Goal: Information Seeking & Learning: Find specific fact

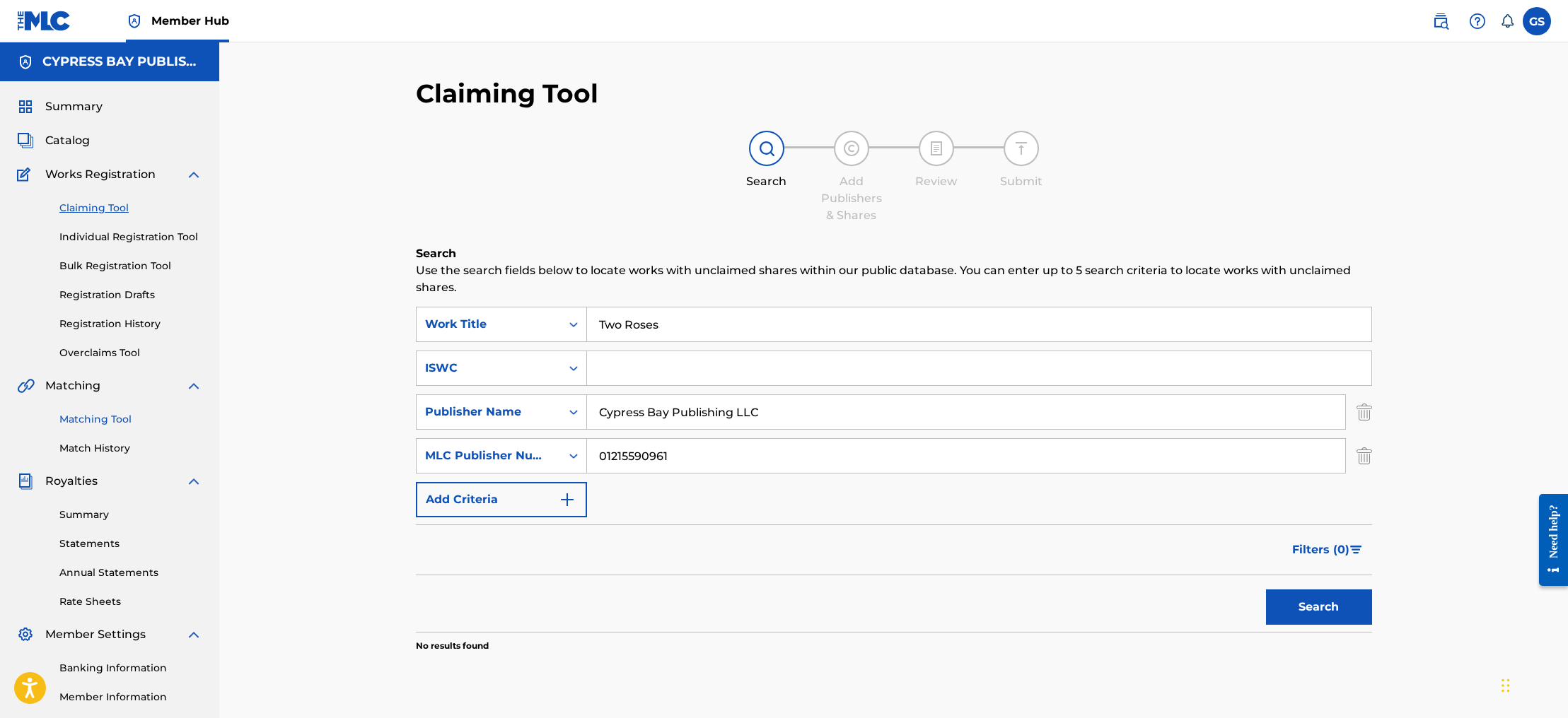
click at [120, 421] on link "Matching Tool" at bounding box center [131, 419] width 143 height 15
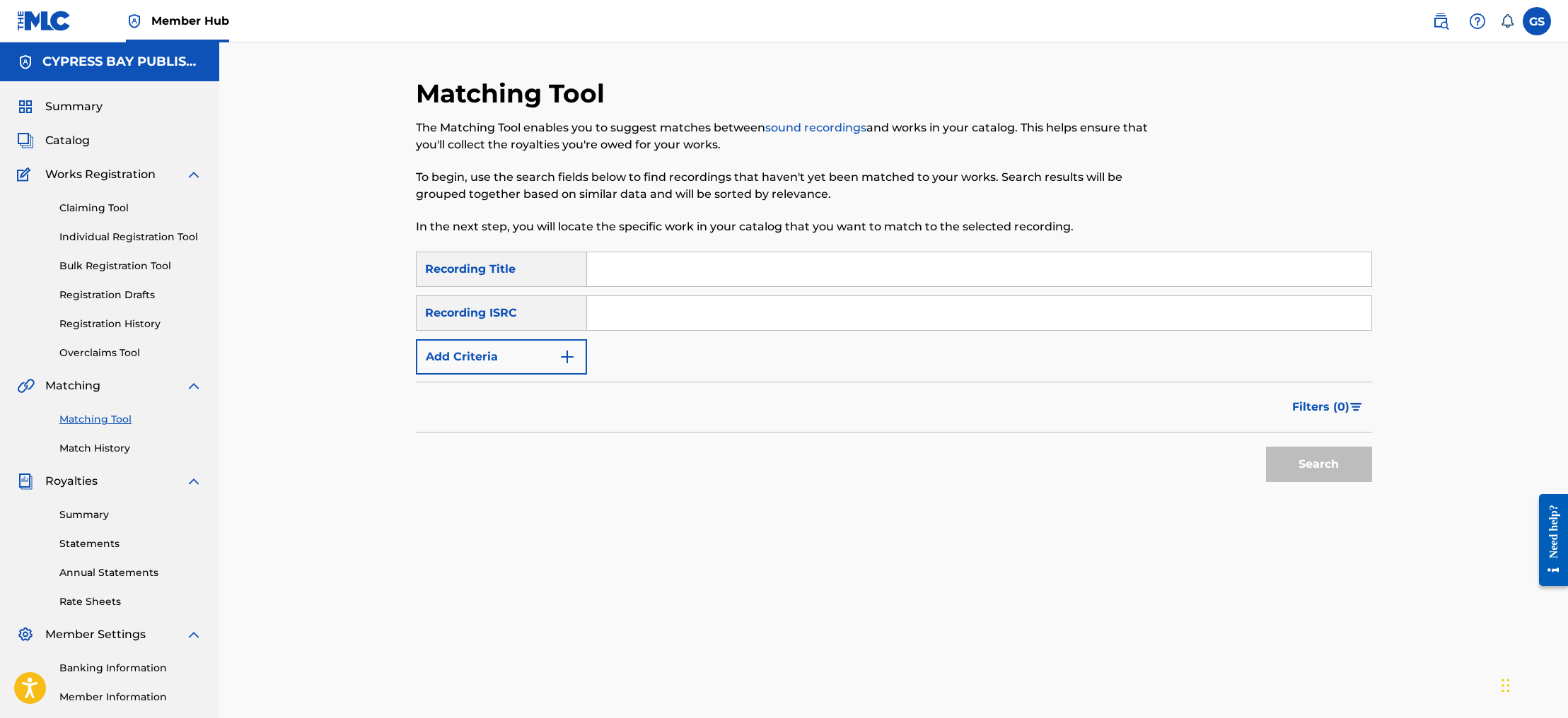
click at [617, 274] on input "Search Form" at bounding box center [979, 269] width 785 height 34
type input "[PERSON_NAME] [DEMOGRAPHIC_DATA] Is with us"
click at [640, 320] on input "Search Form" at bounding box center [979, 312] width 785 height 34
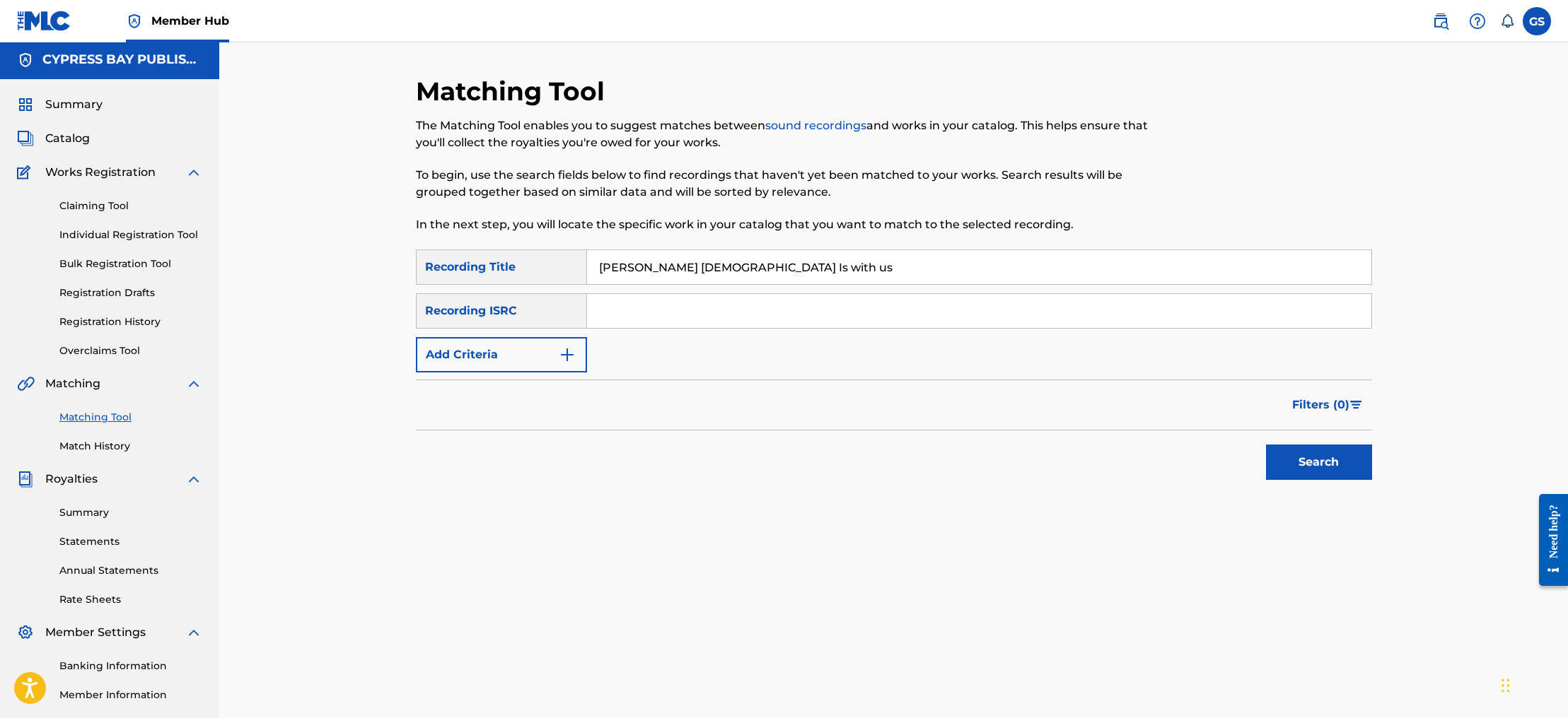
scroll to position [4, 0]
click at [640, 320] on input "Search Form" at bounding box center [979, 310] width 785 height 34
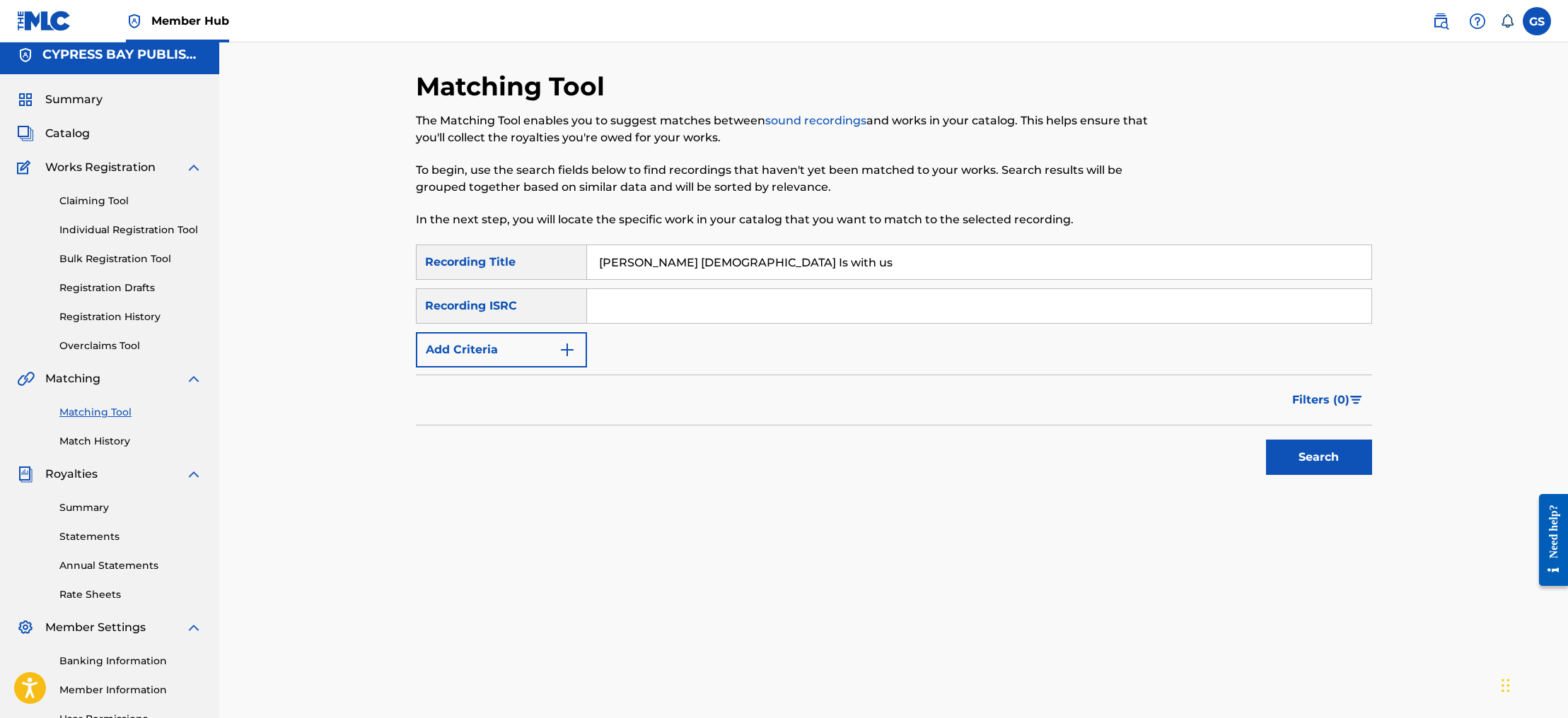
click at [638, 316] on input "Search Form" at bounding box center [979, 306] width 785 height 34
type input "USDY41697728"
click at [1311, 463] on button "Search" at bounding box center [1319, 457] width 106 height 35
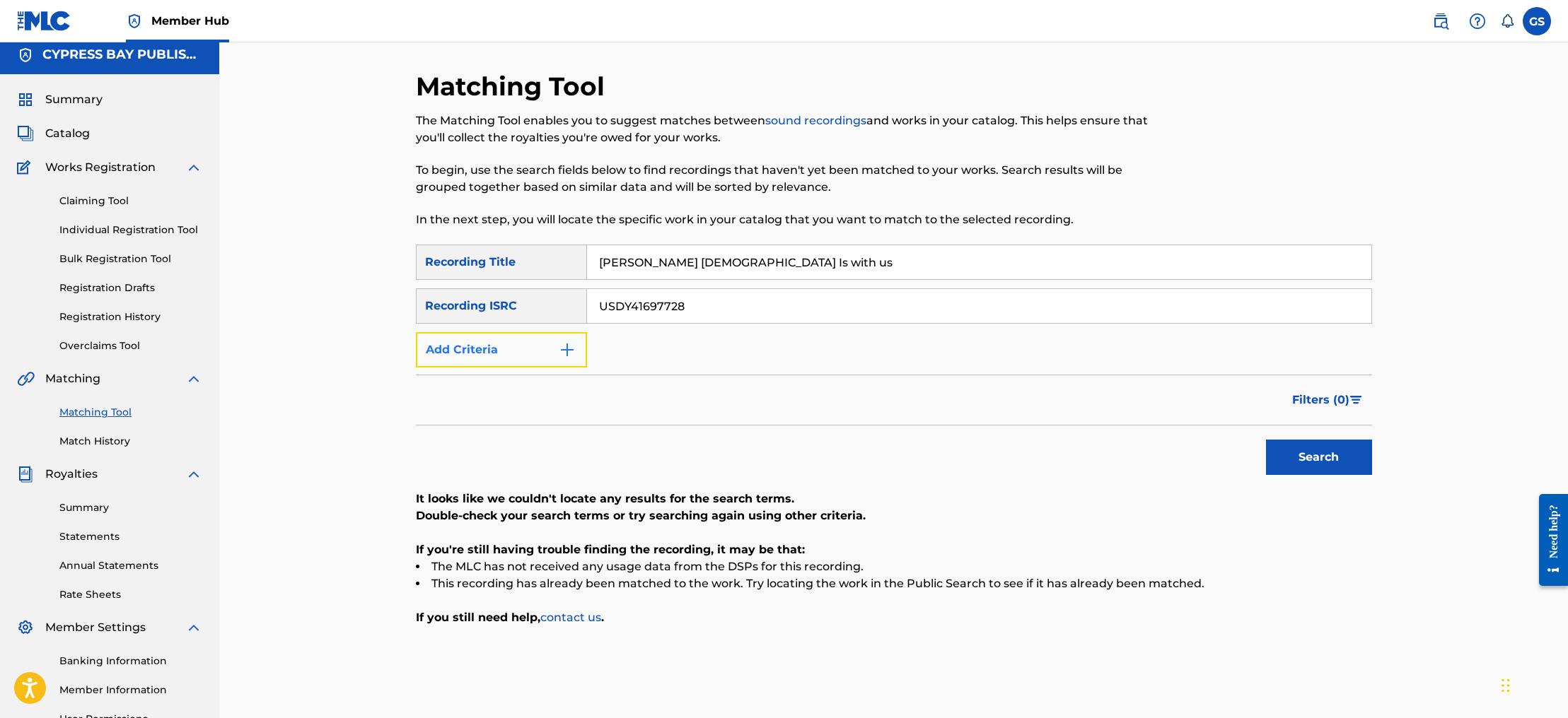
click at [562, 348] on img "Search Form" at bounding box center [566, 350] width 17 height 17
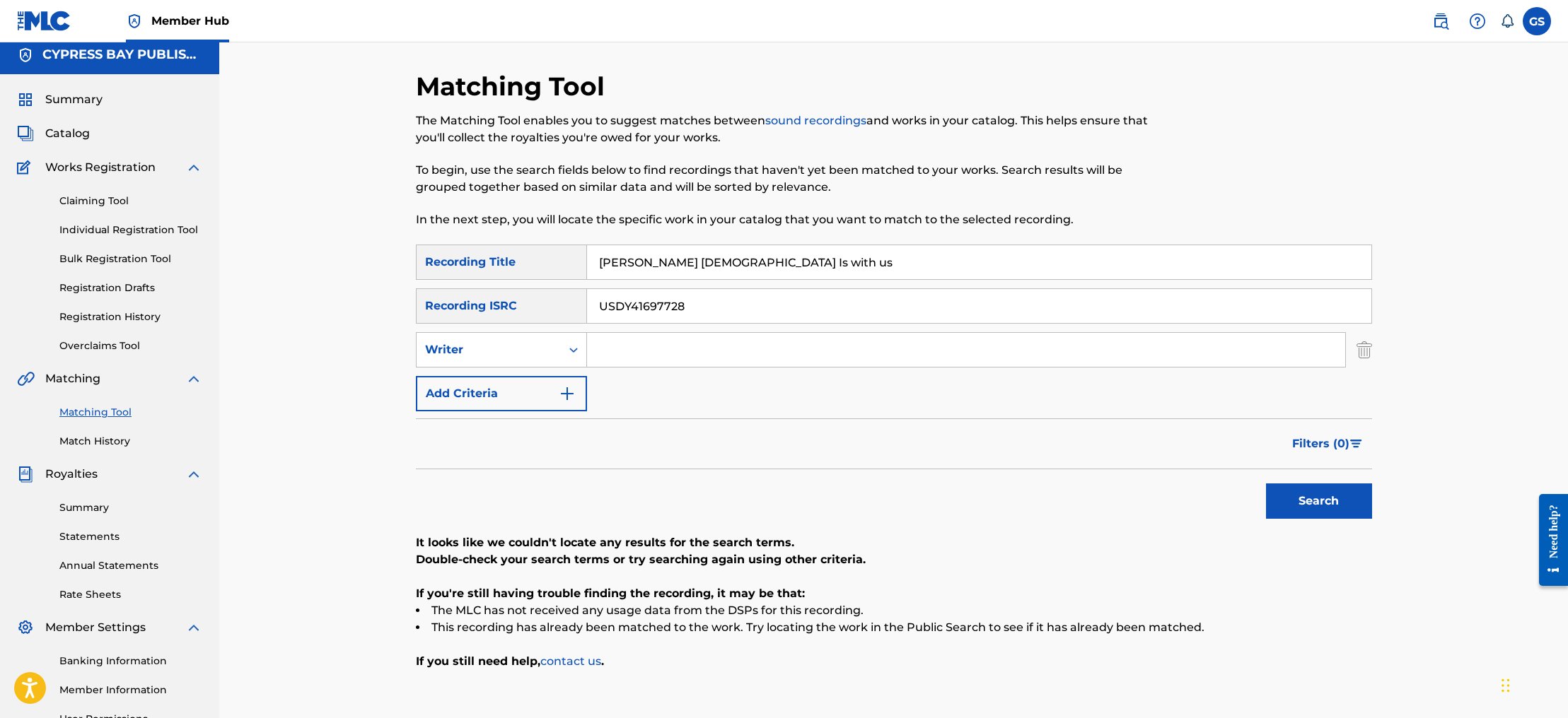
click at [629, 352] on input "Search Form" at bounding box center [966, 350] width 759 height 34
type input "[PERSON_NAME]"
click at [1340, 506] on button "Search" at bounding box center [1319, 502] width 106 height 35
click at [569, 396] on img "Search Form" at bounding box center [566, 393] width 17 height 17
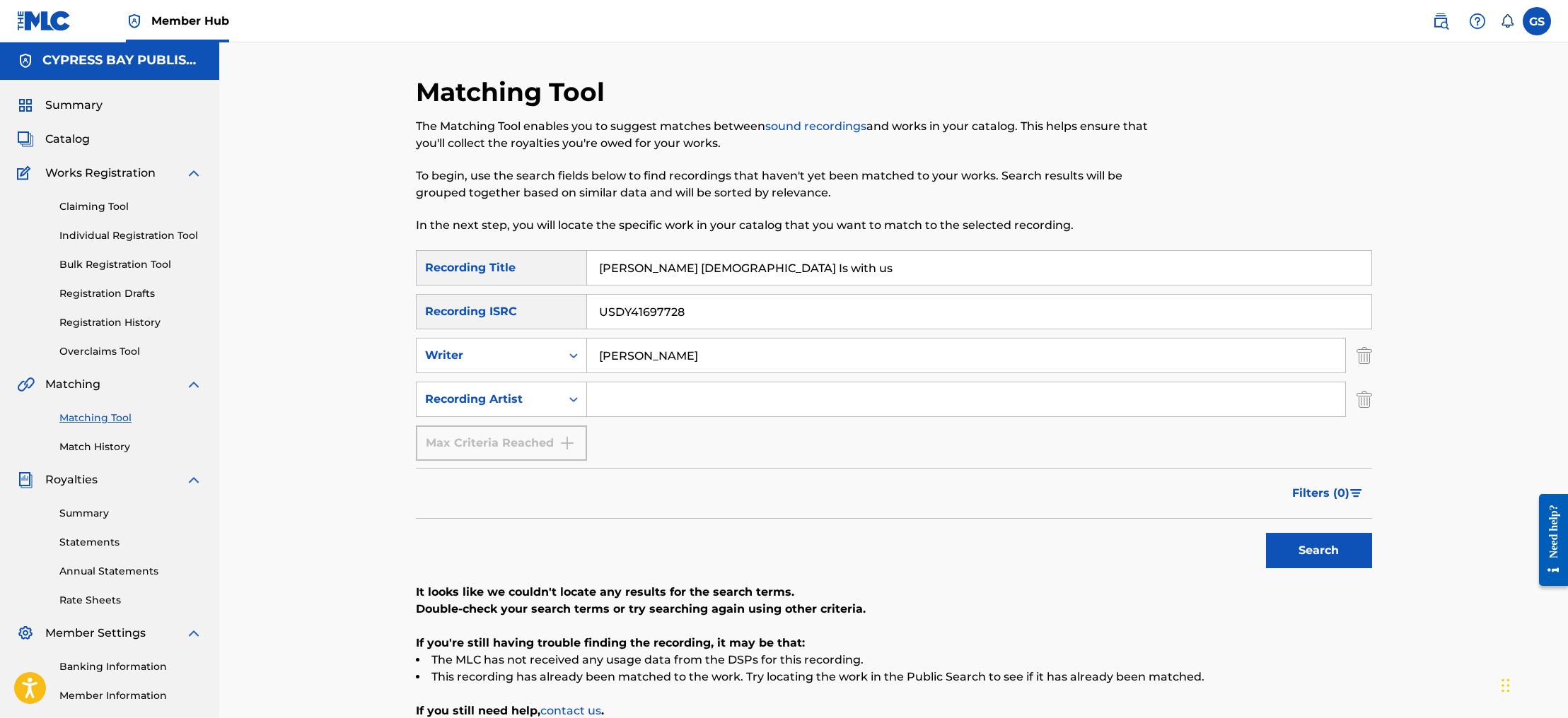
scroll to position [4, 0]
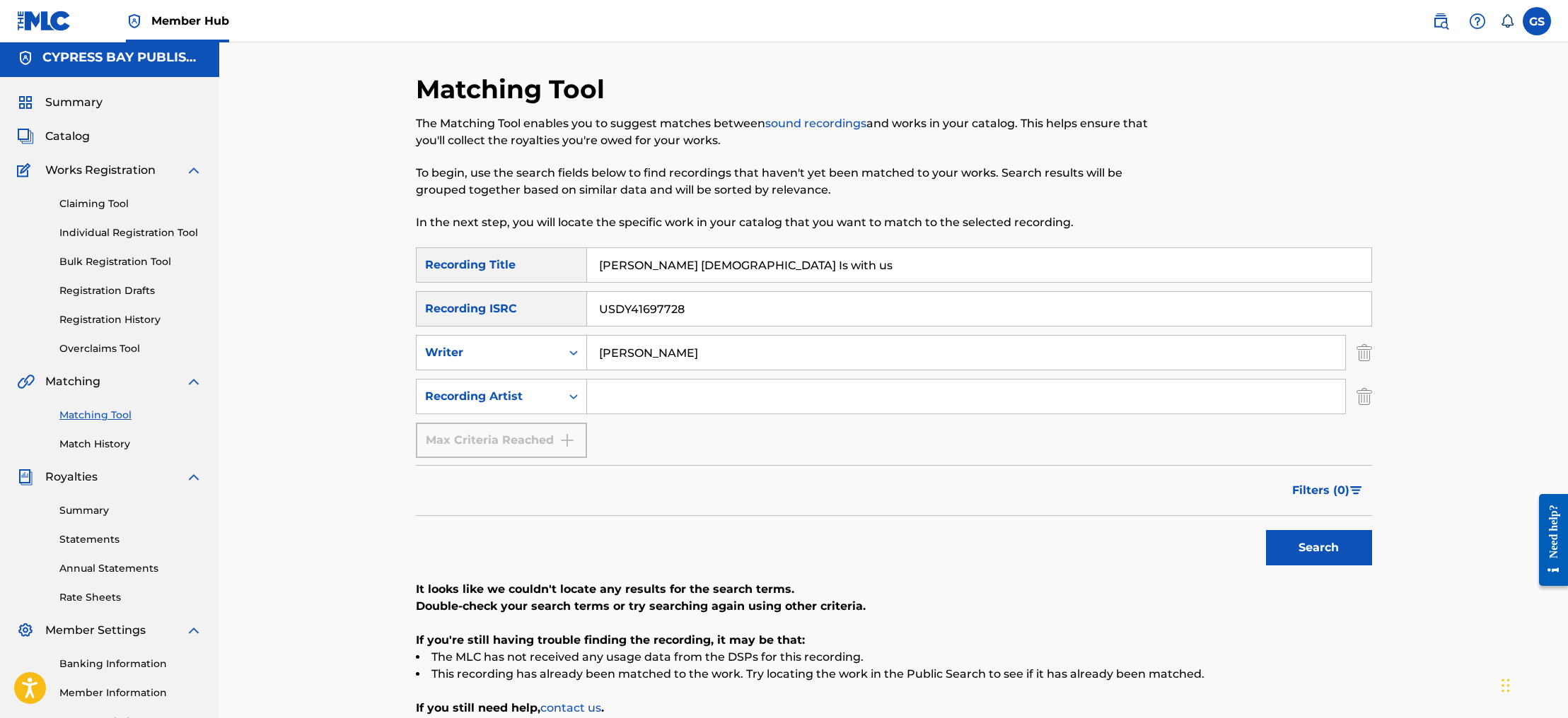
click at [629, 402] on input "Search Form" at bounding box center [966, 397] width 759 height 34
type input "[PERSON_NAME]"
click at [1299, 559] on button "Search" at bounding box center [1319, 548] width 106 height 35
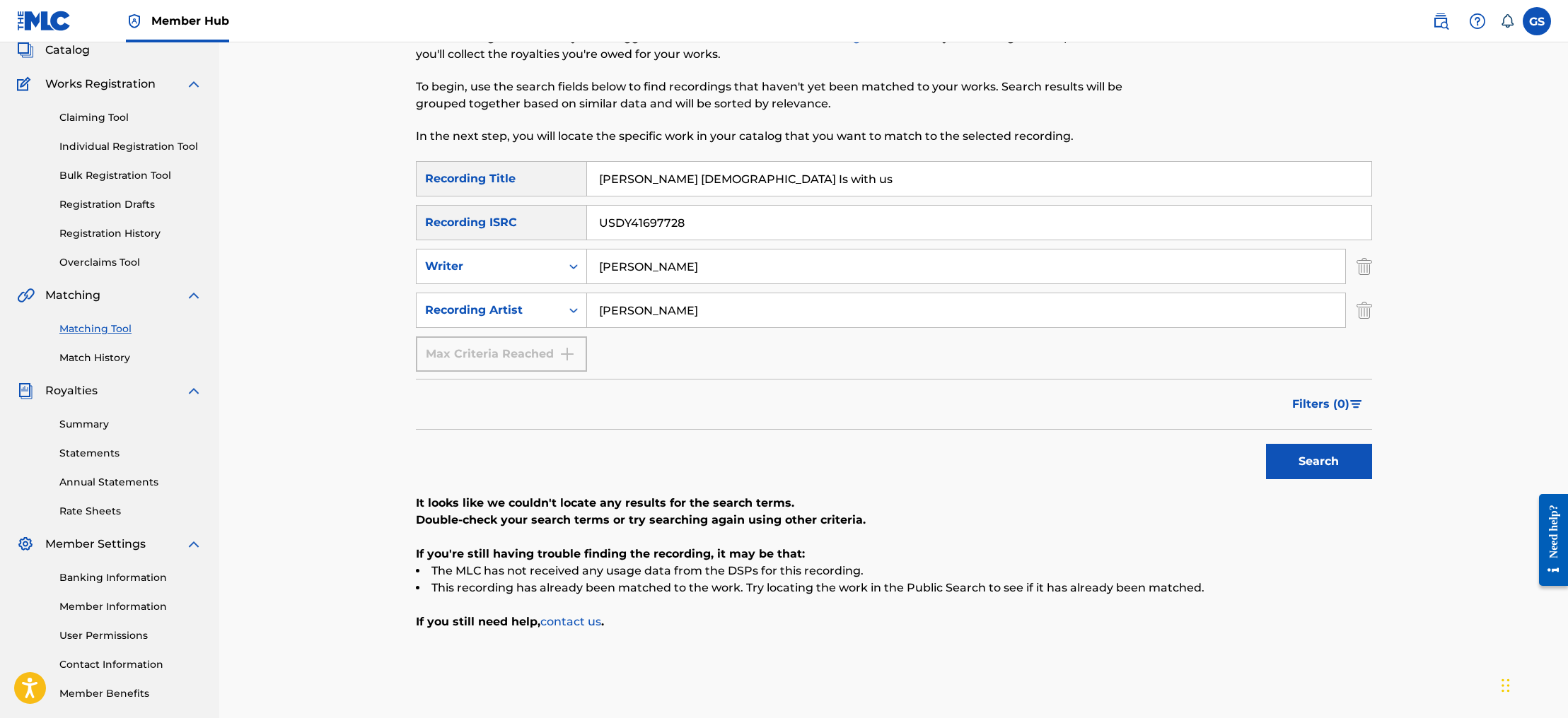
scroll to position [93, 0]
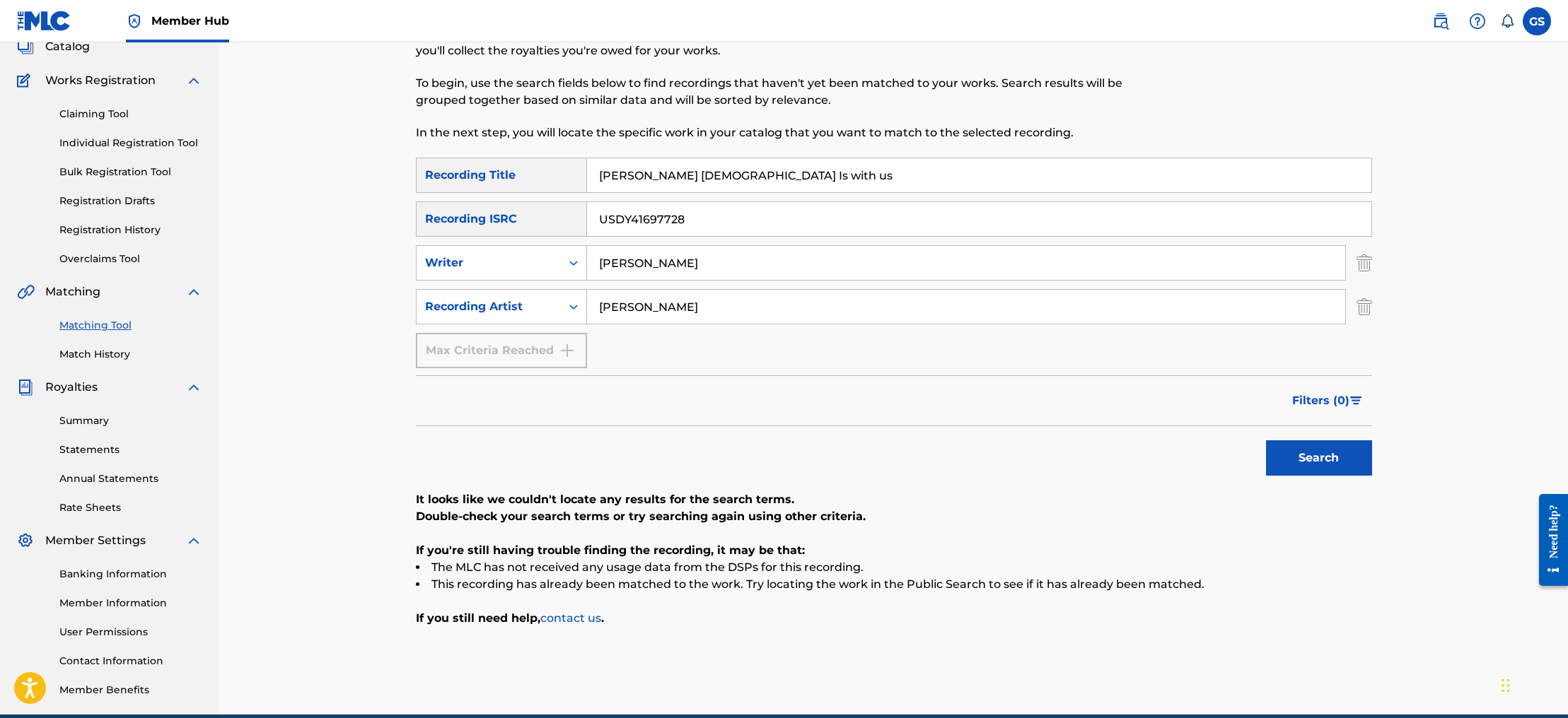
click at [760, 176] on input "[PERSON_NAME] [DEMOGRAPHIC_DATA] Is with us" at bounding box center [979, 175] width 785 height 34
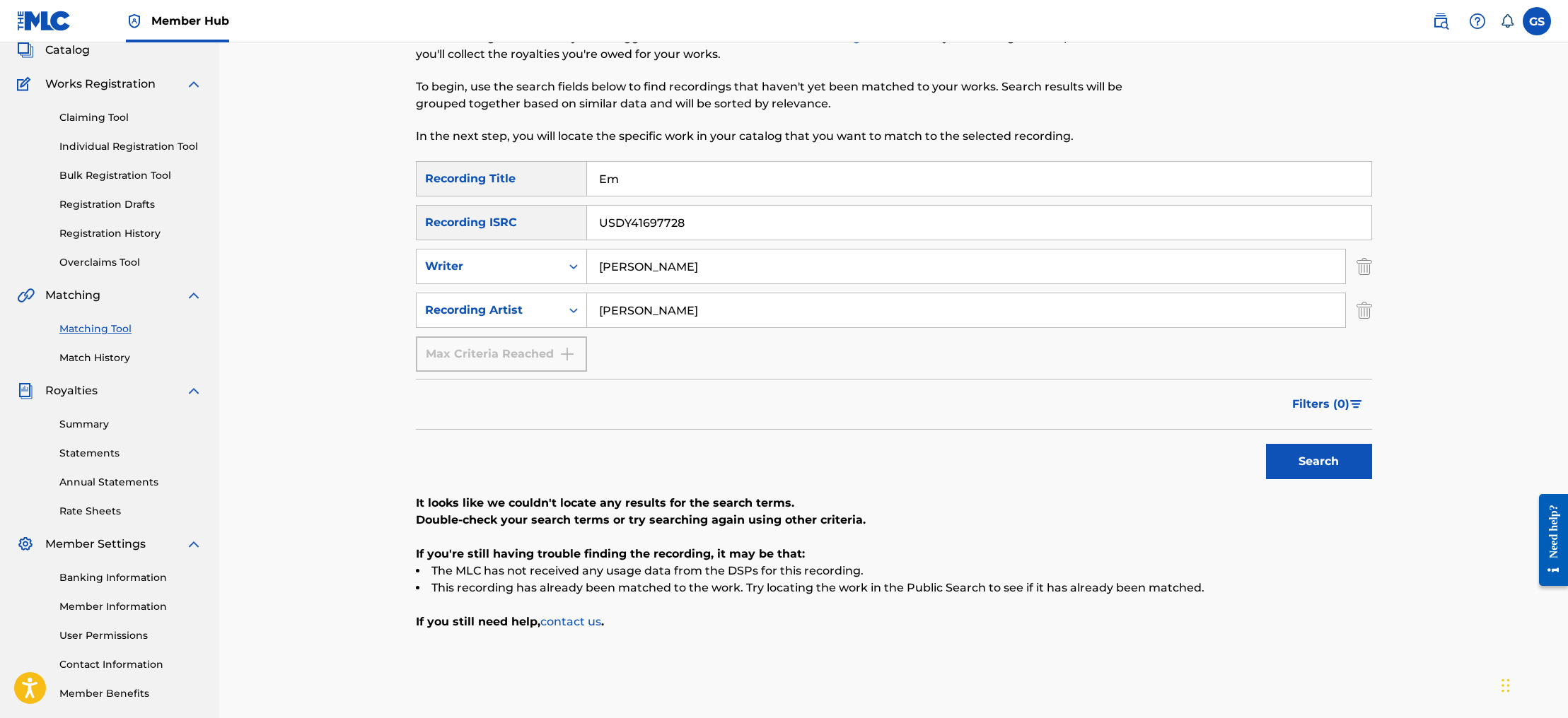
type input "E"
type input "Two Roses"
click at [683, 222] on input "USDY41697728" at bounding box center [979, 222] width 785 height 34
type input "U"
click at [664, 310] on input "[PERSON_NAME]" at bounding box center [966, 311] width 759 height 34
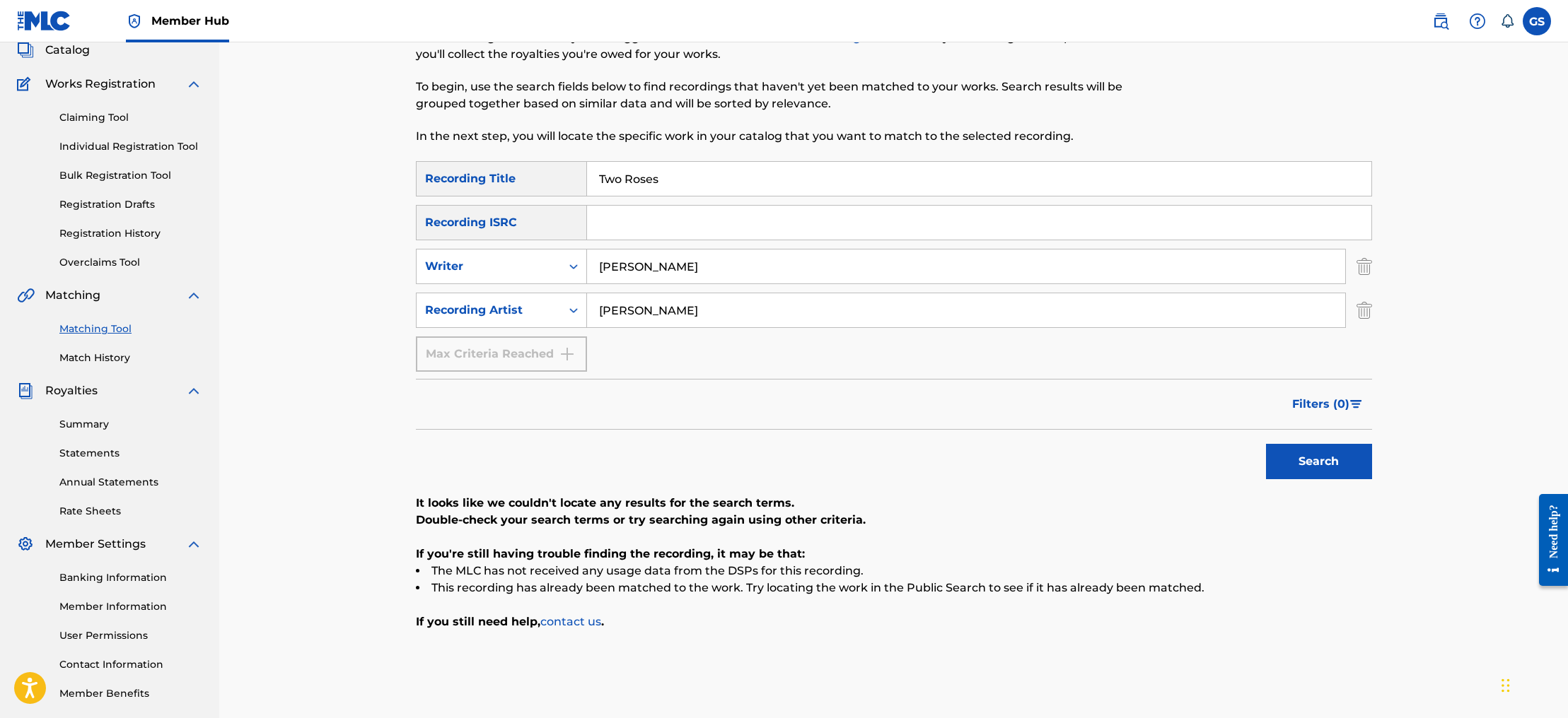
click at [678, 263] on input "[PERSON_NAME]" at bounding box center [966, 266] width 759 height 34
type input "G"
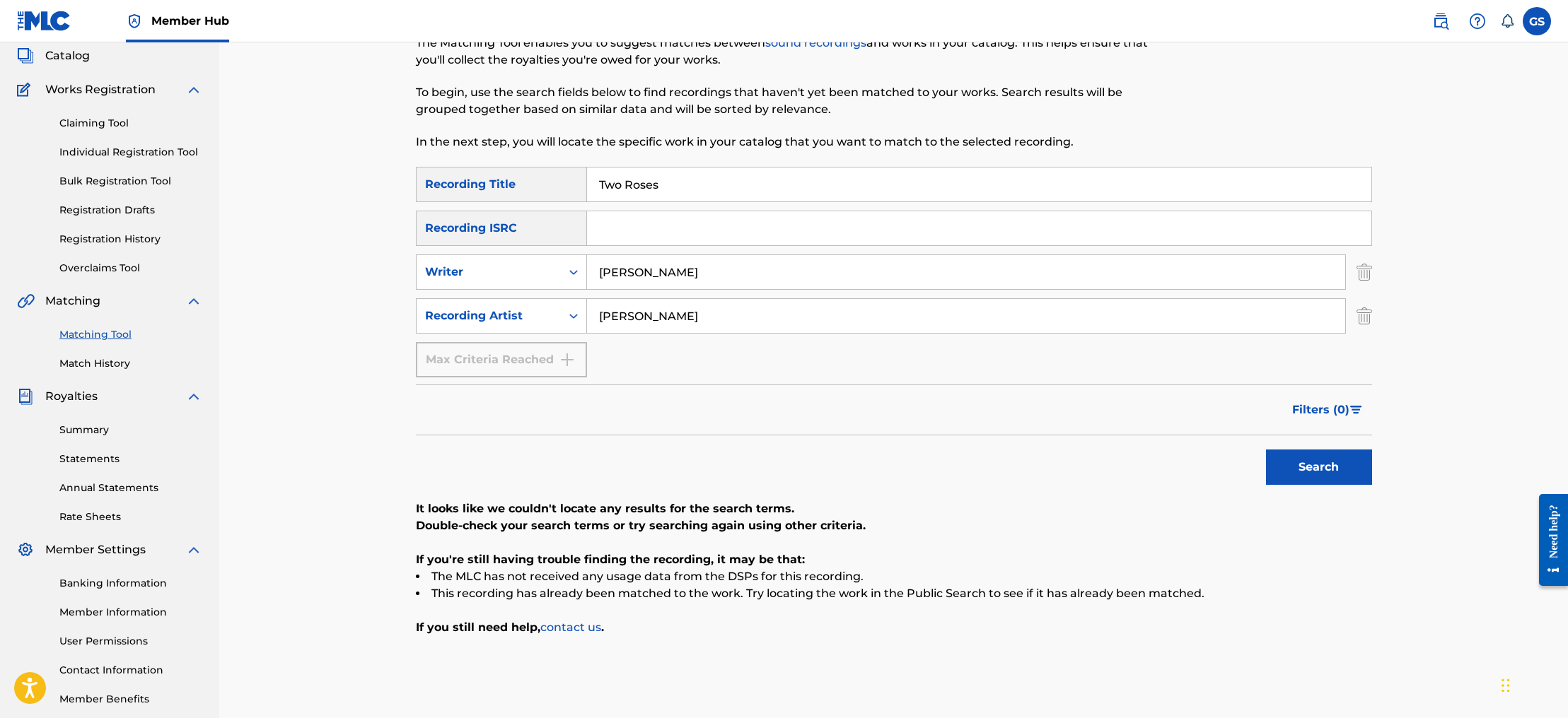
type input "[PERSON_NAME]"
click at [665, 316] on input "[PERSON_NAME]" at bounding box center [966, 314] width 759 height 34
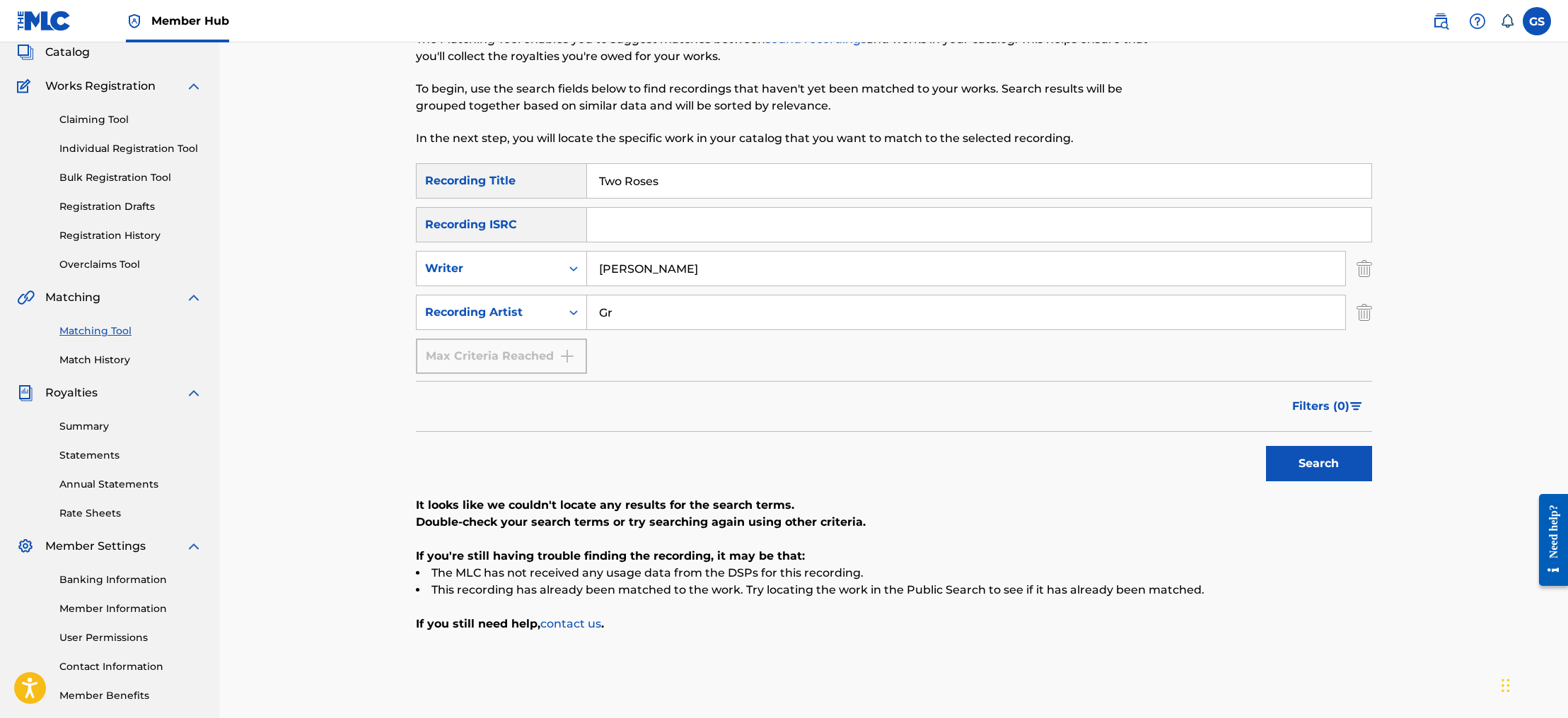
type input "G"
type input "[PERSON_NAME] Band"
click at [667, 180] on input "Two Roses" at bounding box center [979, 180] width 785 height 34
type input "T"
type input "[PERSON_NAME] [DEMOGRAPHIC_DATA] Is with us"
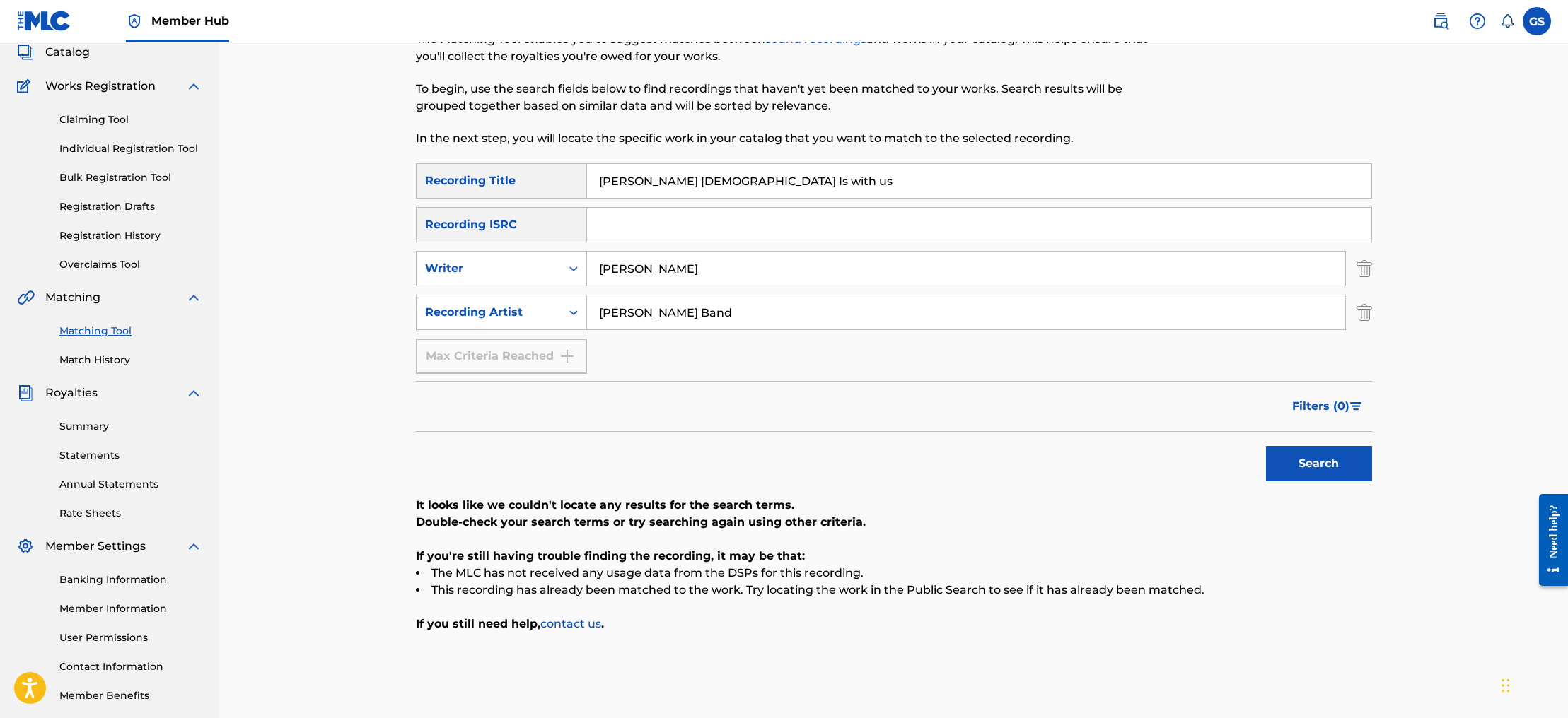
click at [608, 233] on input "Search Form" at bounding box center [979, 224] width 785 height 34
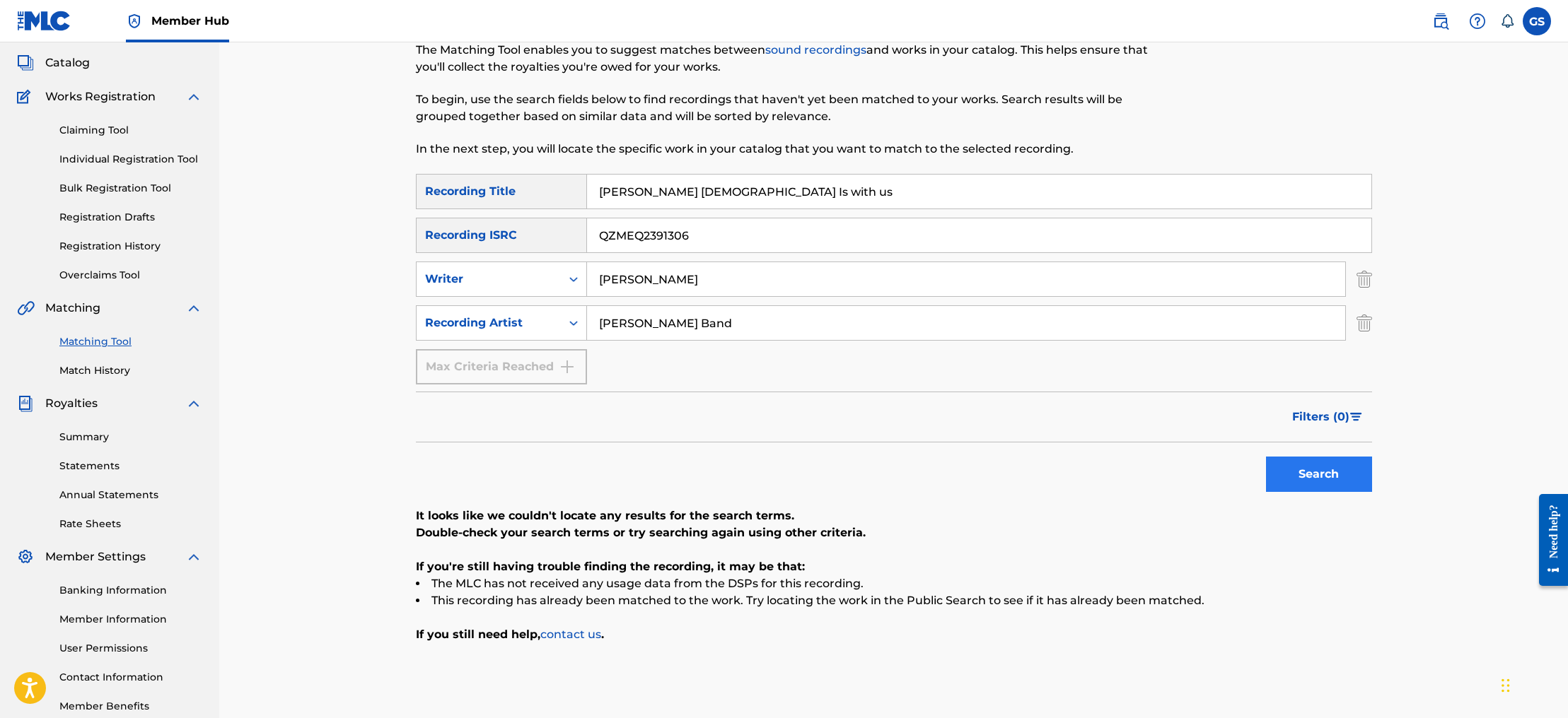
type input "QZMEQ2391306"
click at [1307, 481] on button "Search" at bounding box center [1319, 474] width 106 height 35
click at [713, 324] on input "[PERSON_NAME] Band" at bounding box center [966, 323] width 759 height 34
type input "V"
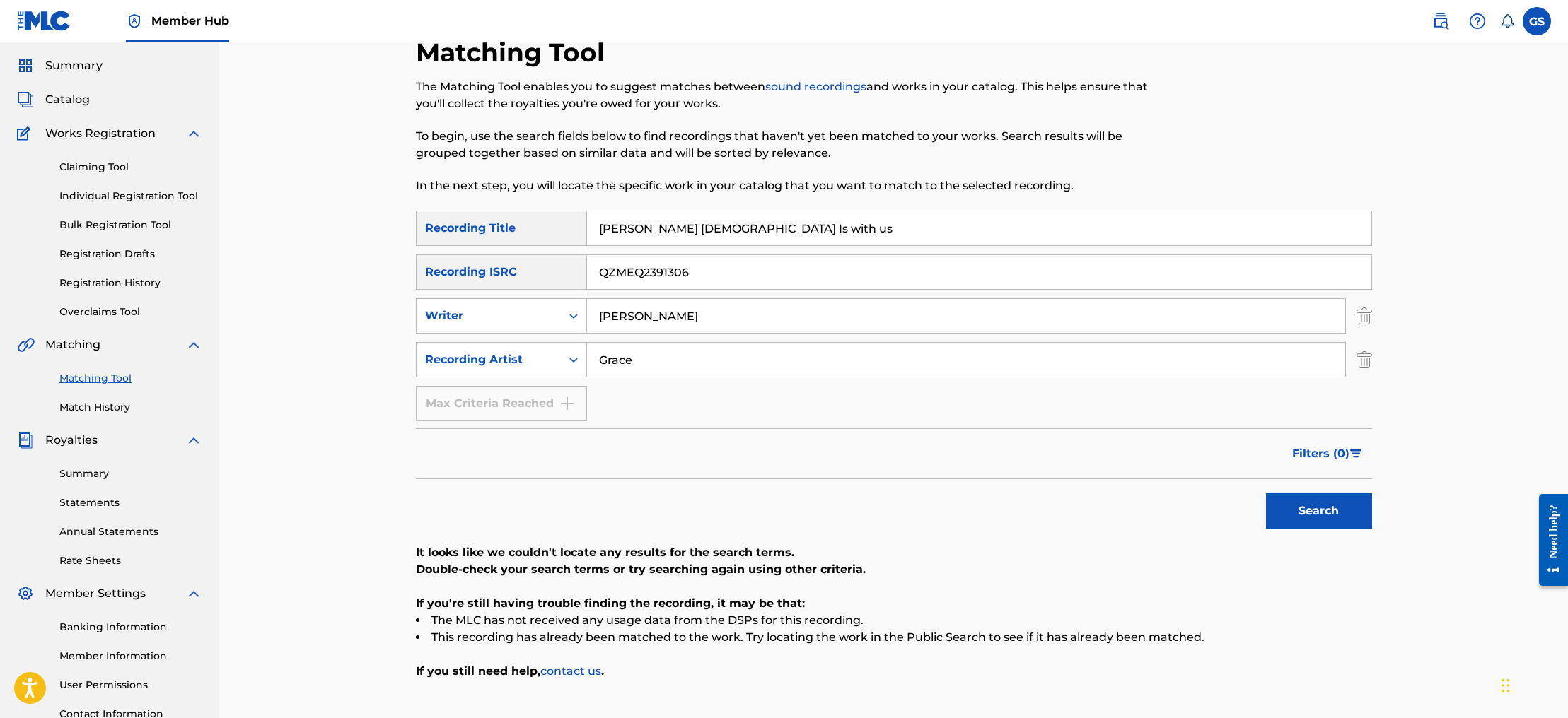
scroll to position [42, 0]
type input "[PERSON_NAME]"
click at [1323, 507] on button "Search" at bounding box center [1319, 510] width 106 height 35
click at [755, 232] on input "[PERSON_NAME] [DEMOGRAPHIC_DATA] Is with us" at bounding box center [979, 227] width 785 height 34
type input "E"
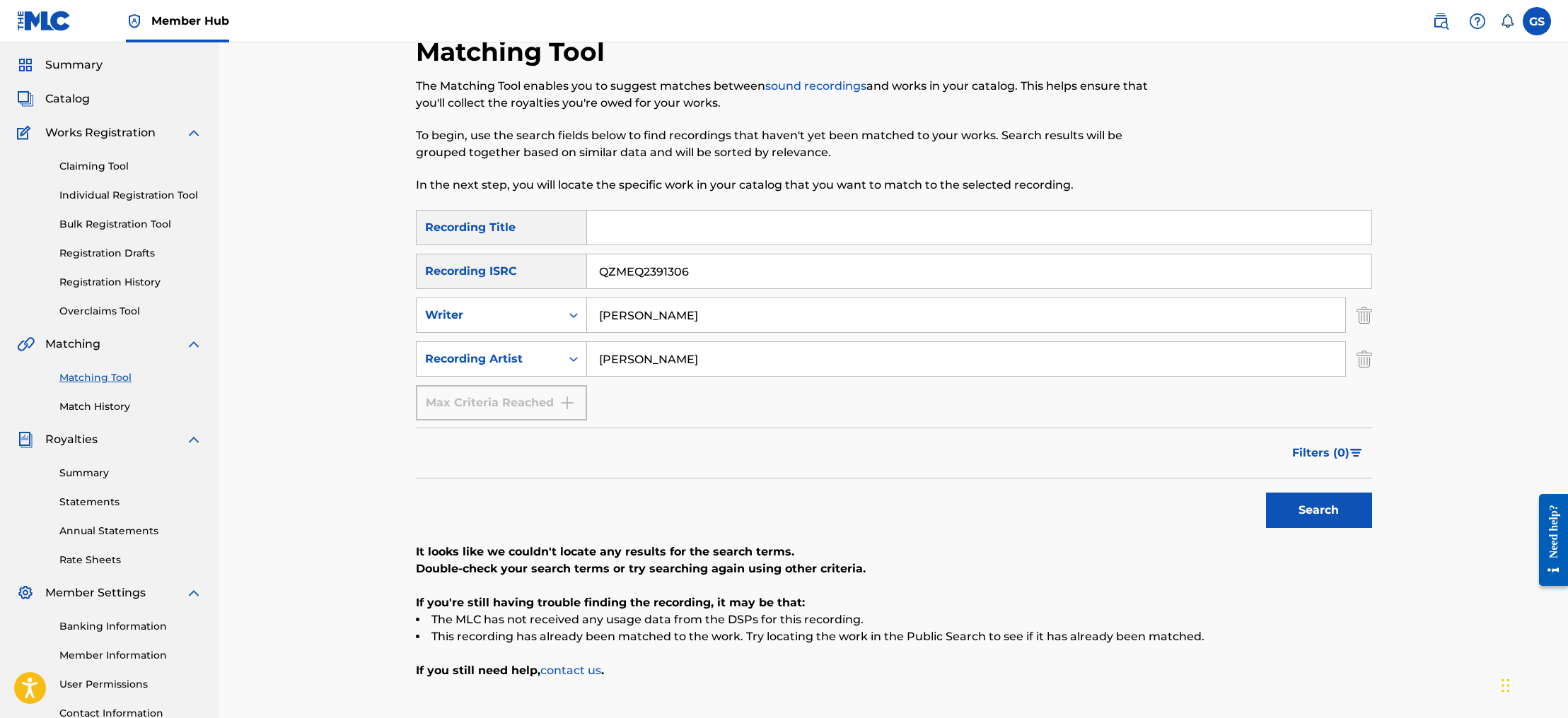
scroll to position [12, 0]
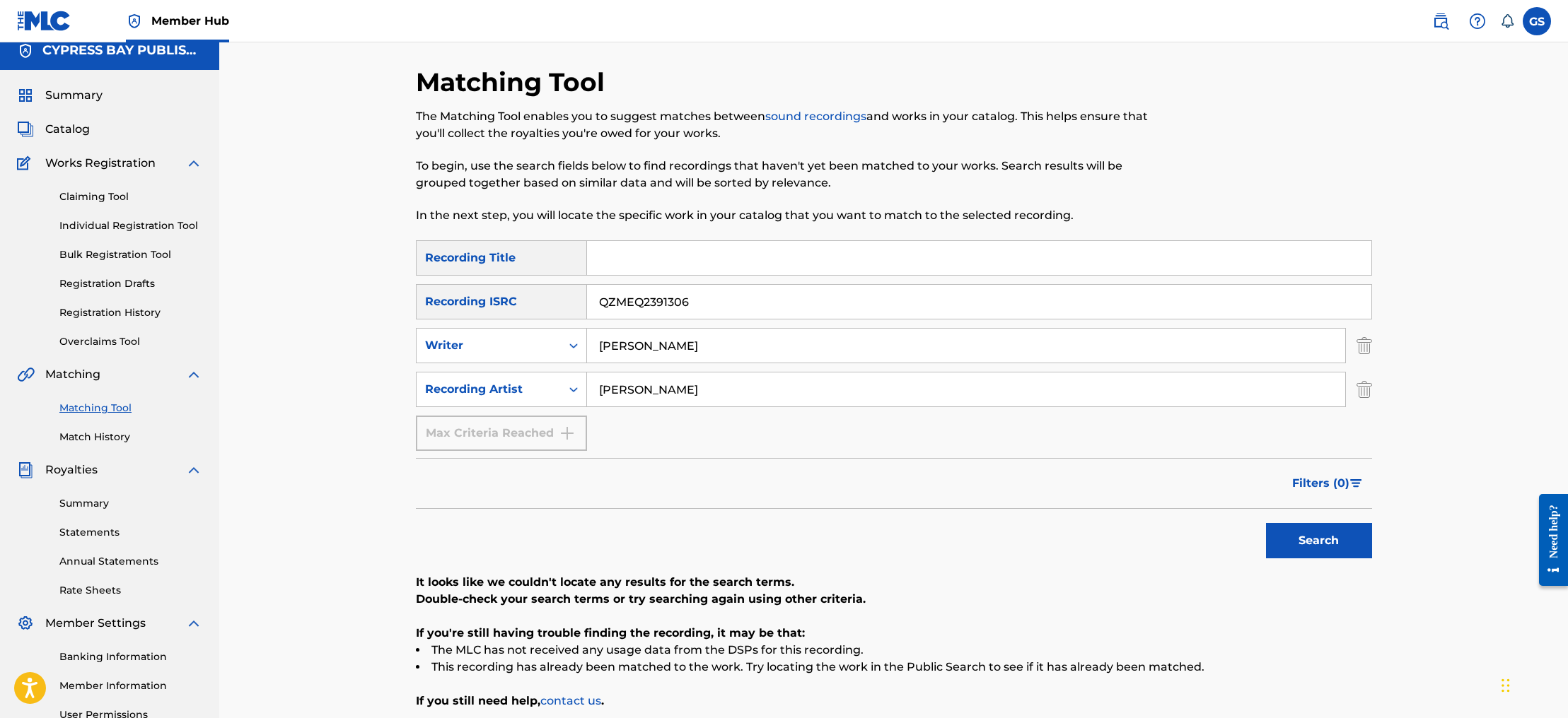
click at [691, 307] on input "QZMEQ2391306" at bounding box center [979, 302] width 785 height 34
type input "Q"
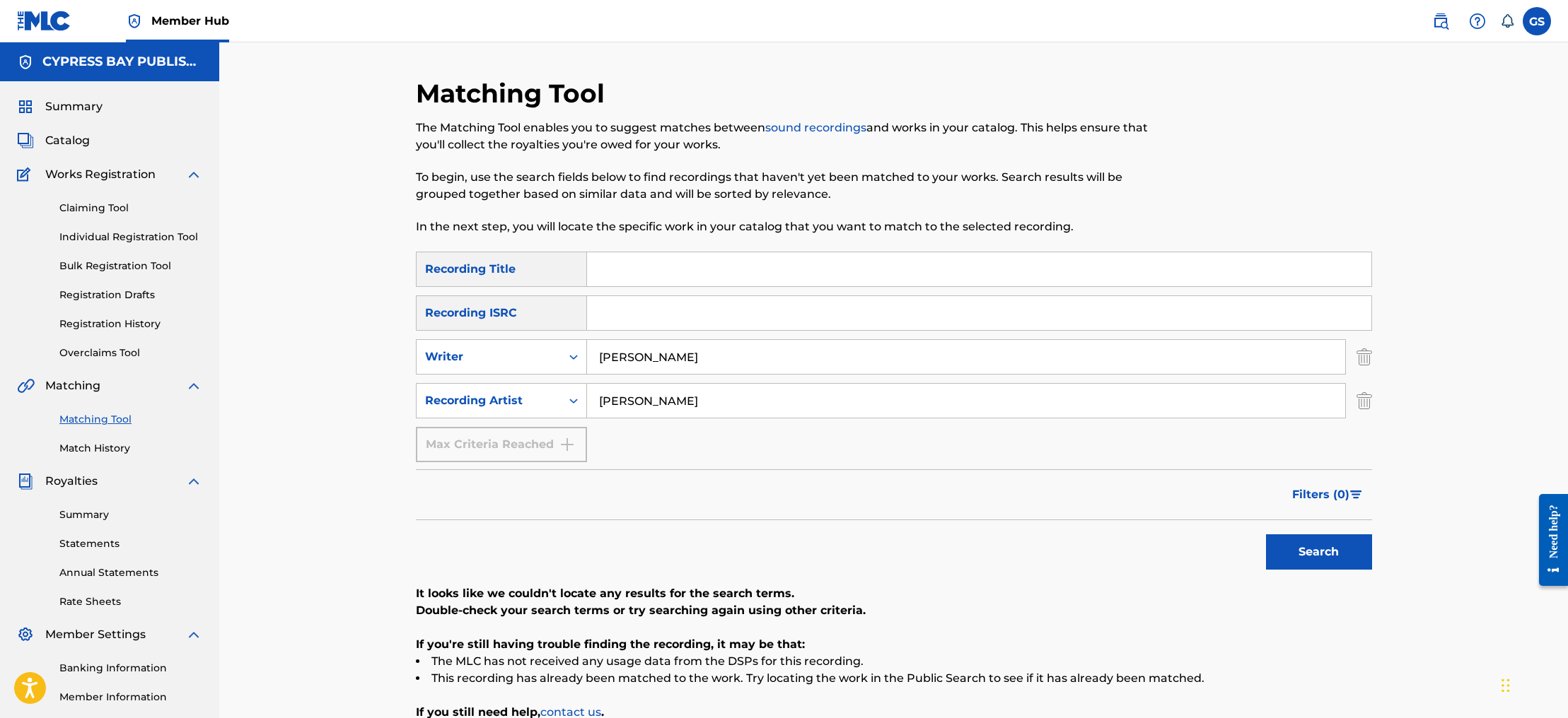
click at [668, 407] on input "[PERSON_NAME]" at bounding box center [966, 401] width 759 height 34
type input "G"
click at [609, 268] on input "Search Form" at bounding box center [979, 269] width 785 height 34
type input "Two Roses"
drag, startPoint x: 597, startPoint y: 318, endPoint x: 613, endPoint y: 339, distance: 26.4
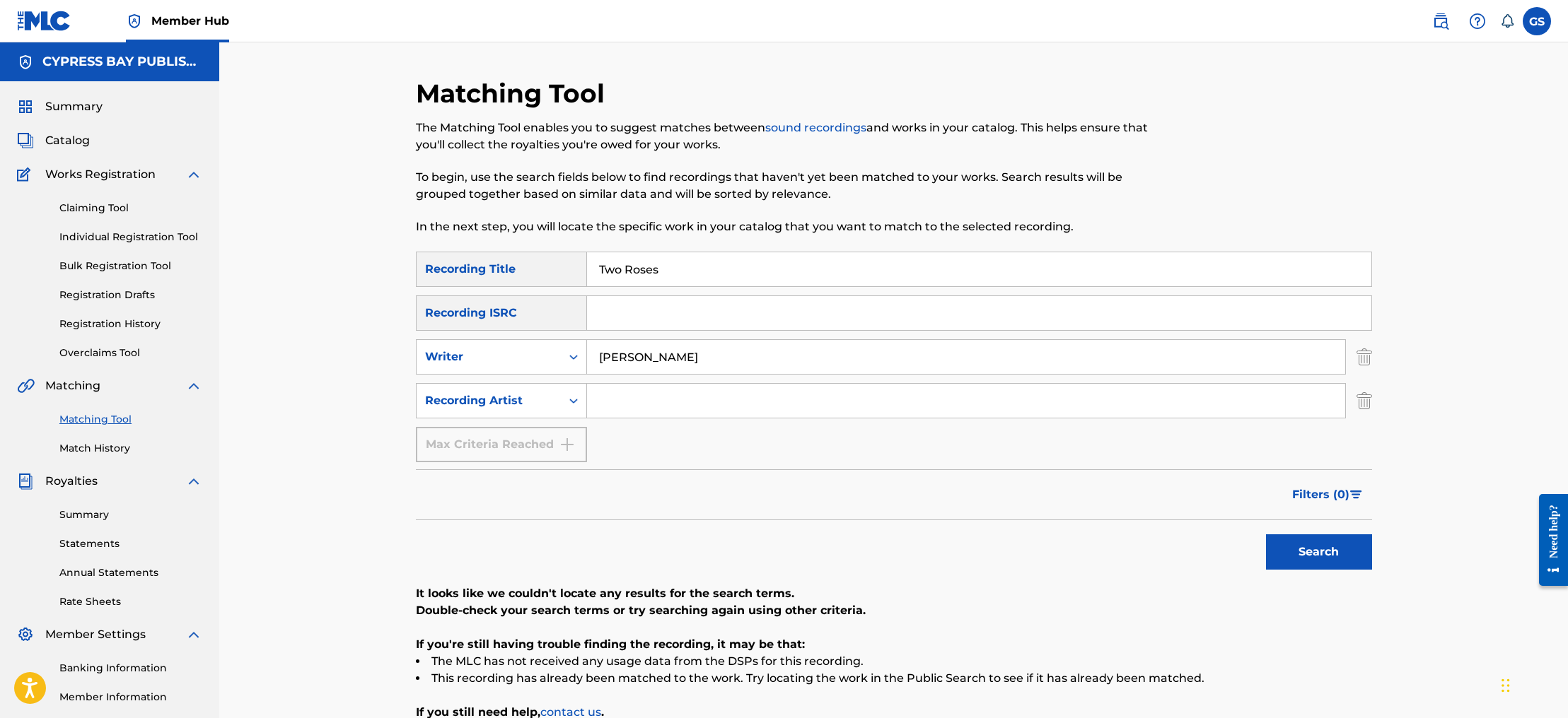
click at [597, 320] on input "Search Form" at bounding box center [979, 312] width 785 height 34
type input "USCG0910057"
click at [573, 400] on icon "Search Form" at bounding box center [573, 401] width 14 height 14
click at [570, 401] on icon "Search Form" at bounding box center [573, 401] width 9 height 5
click at [571, 401] on icon "Search Form" at bounding box center [573, 401] width 9 height 5
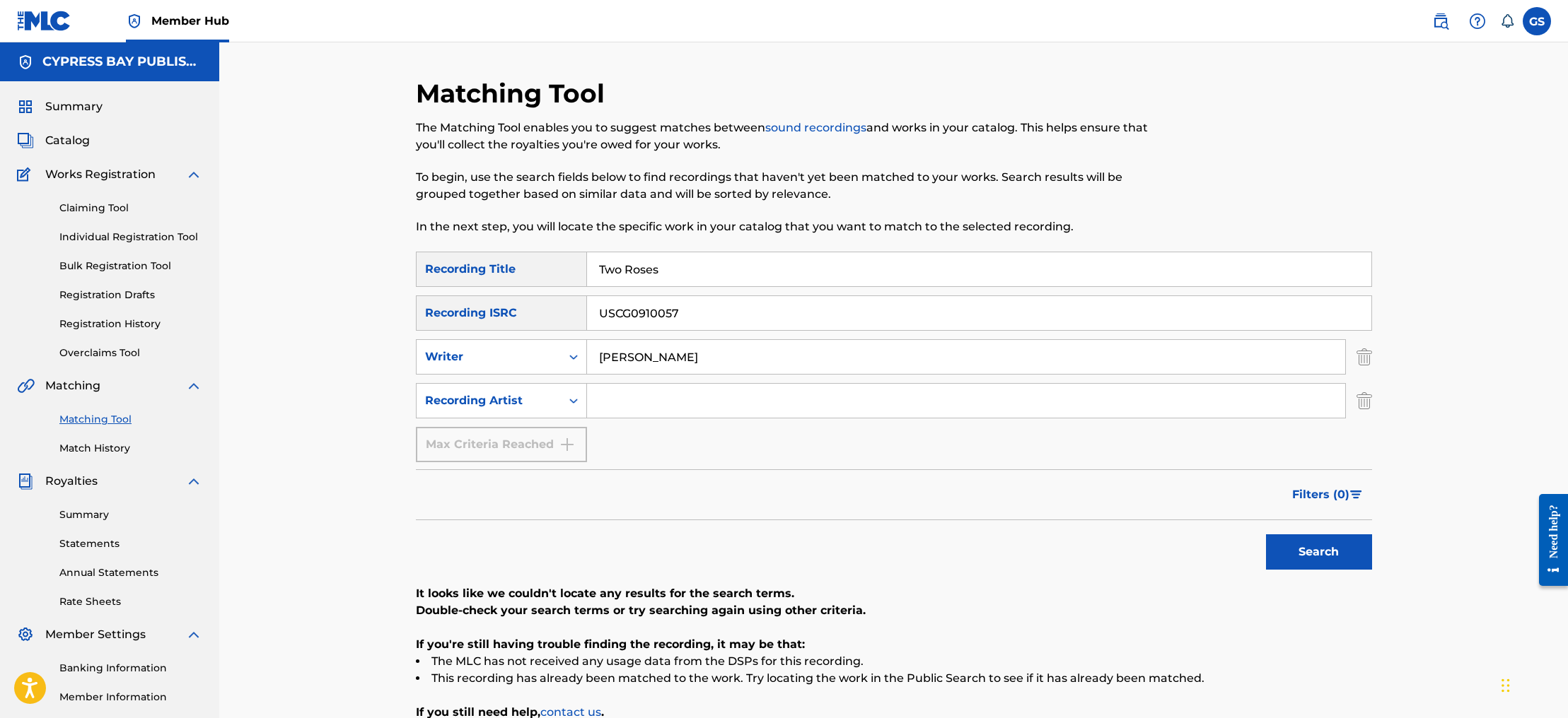
click at [632, 408] on input "Search Form" at bounding box center [966, 401] width 759 height 34
click at [1333, 555] on button "Search" at bounding box center [1319, 552] width 106 height 35
click at [723, 406] on input "[PERSON_NAME] Band" at bounding box center [966, 401] width 759 height 34
type input "V"
type input "[PERSON_NAME]"
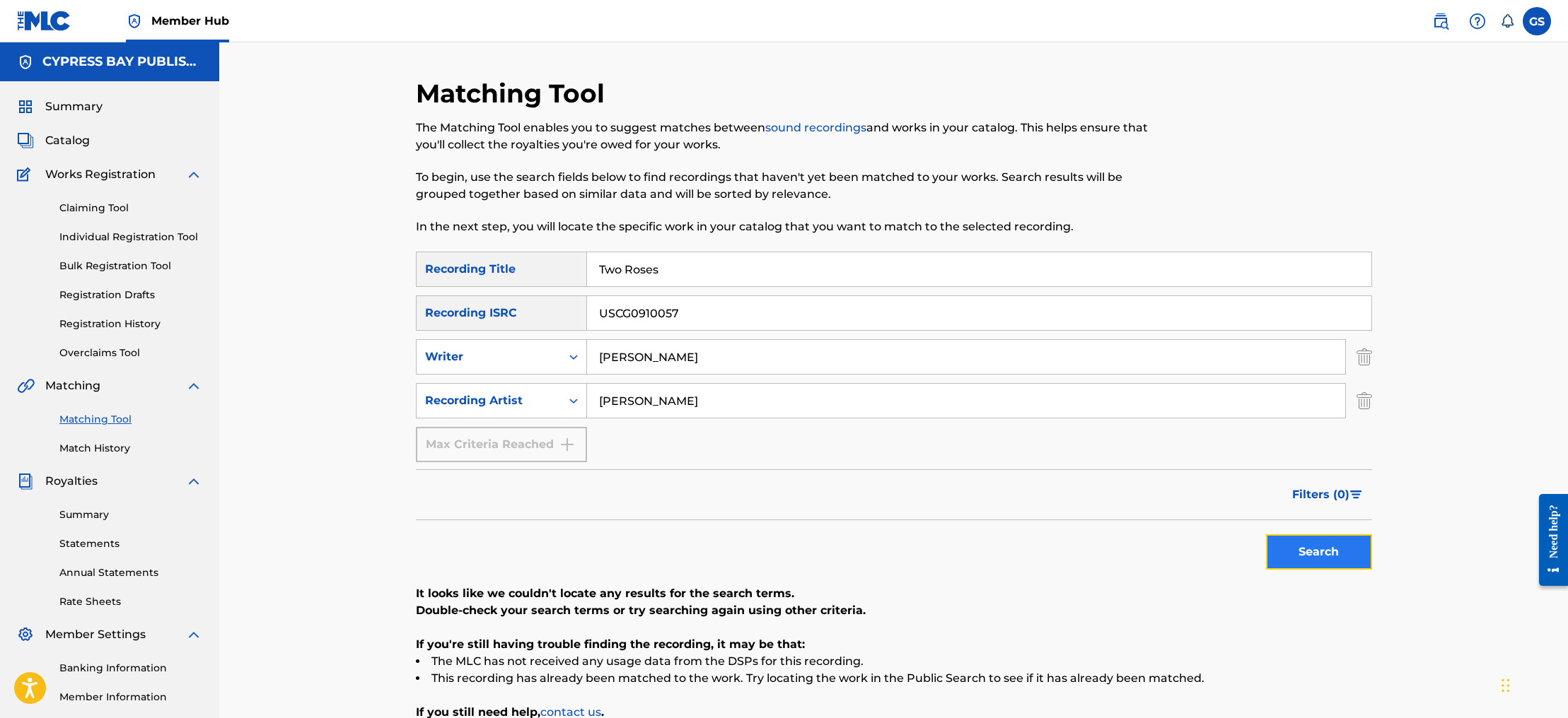
click at [1331, 555] on button "Search" at bounding box center [1319, 552] width 106 height 35
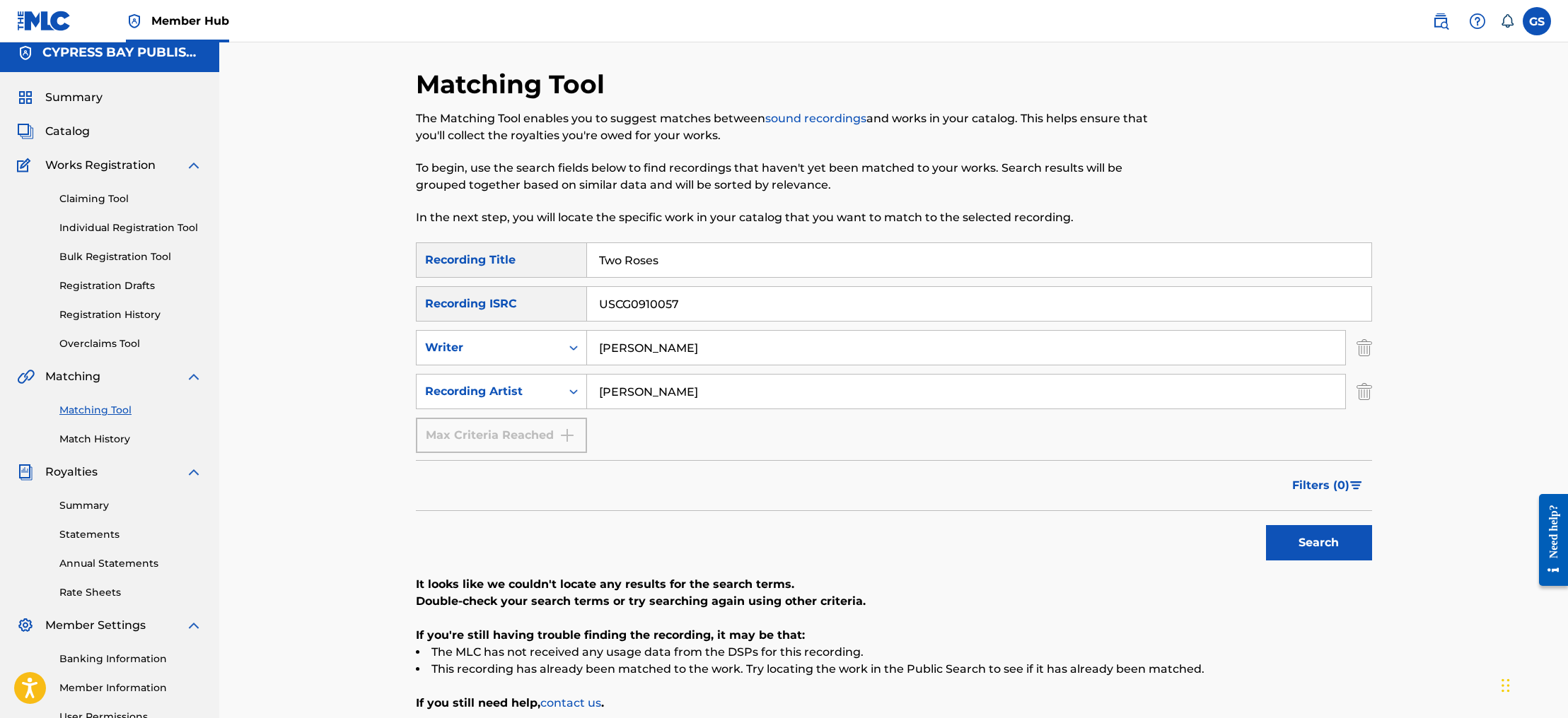
scroll to position [12, 0]
